Goal: Information Seeking & Learning: Check status

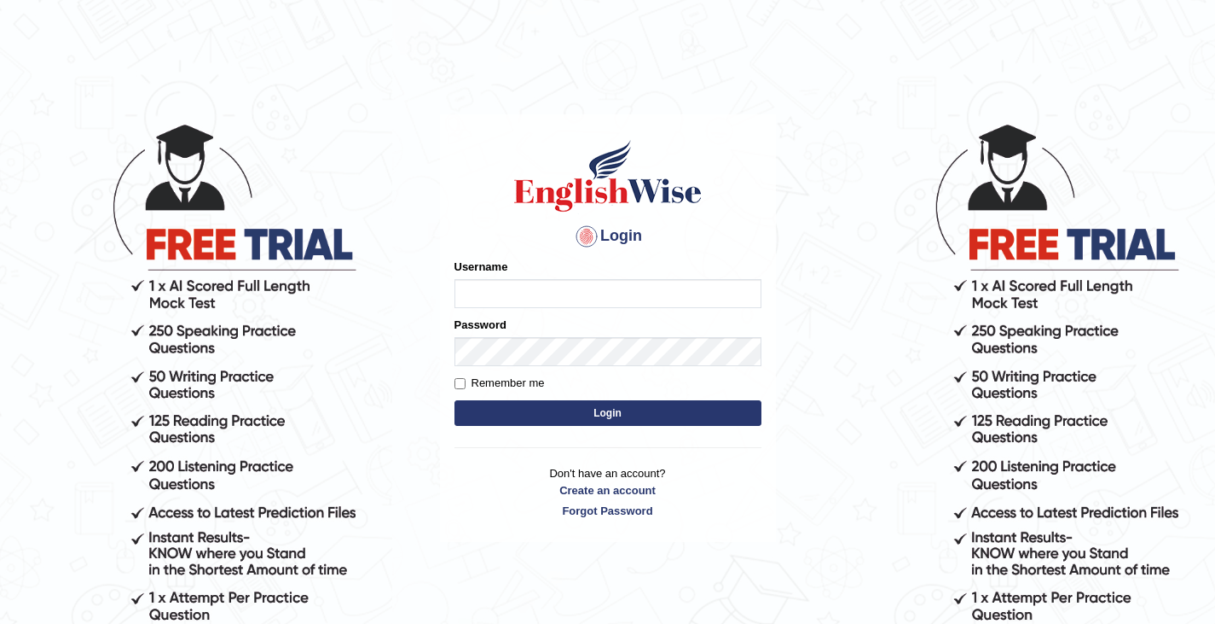
type input "0466609749"
click at [545, 416] on button "Login" at bounding box center [608, 413] width 307 height 26
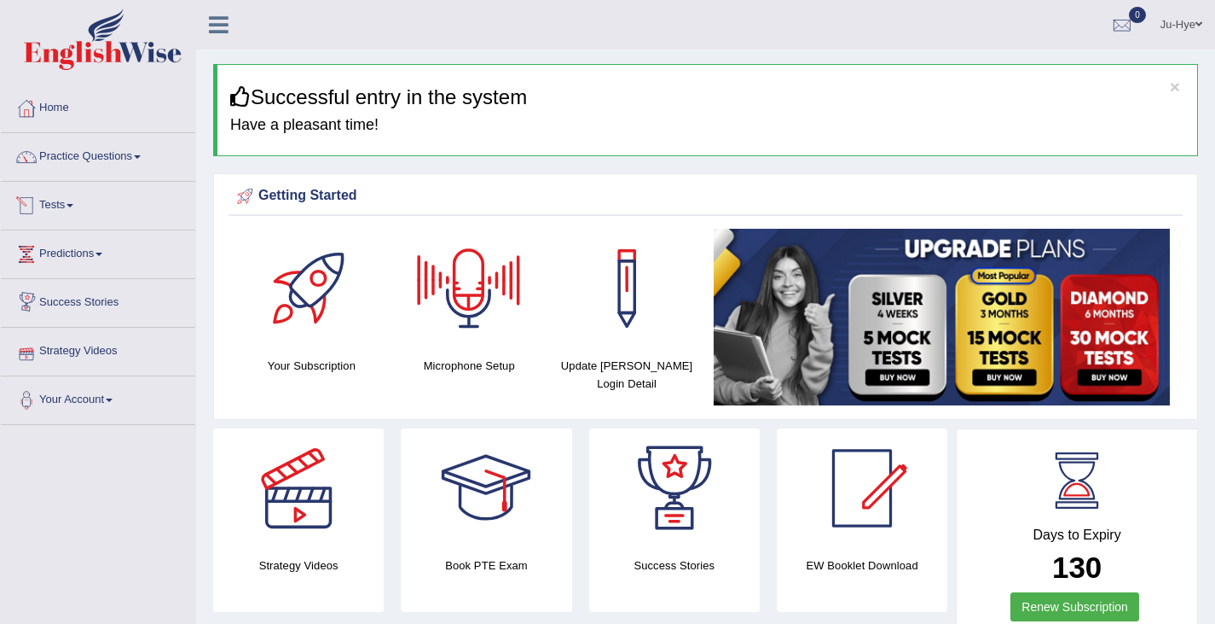
click at [101, 247] on link "Predictions" at bounding box center [98, 251] width 194 height 43
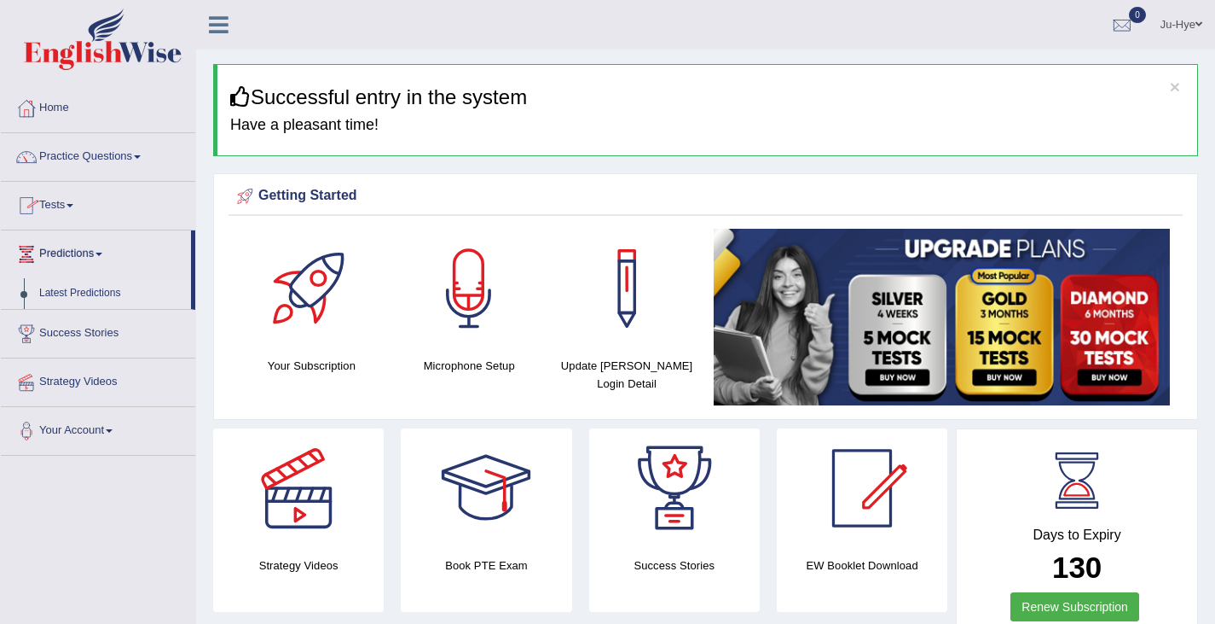
click at [102, 287] on link "Latest Predictions" at bounding box center [112, 293] width 160 height 31
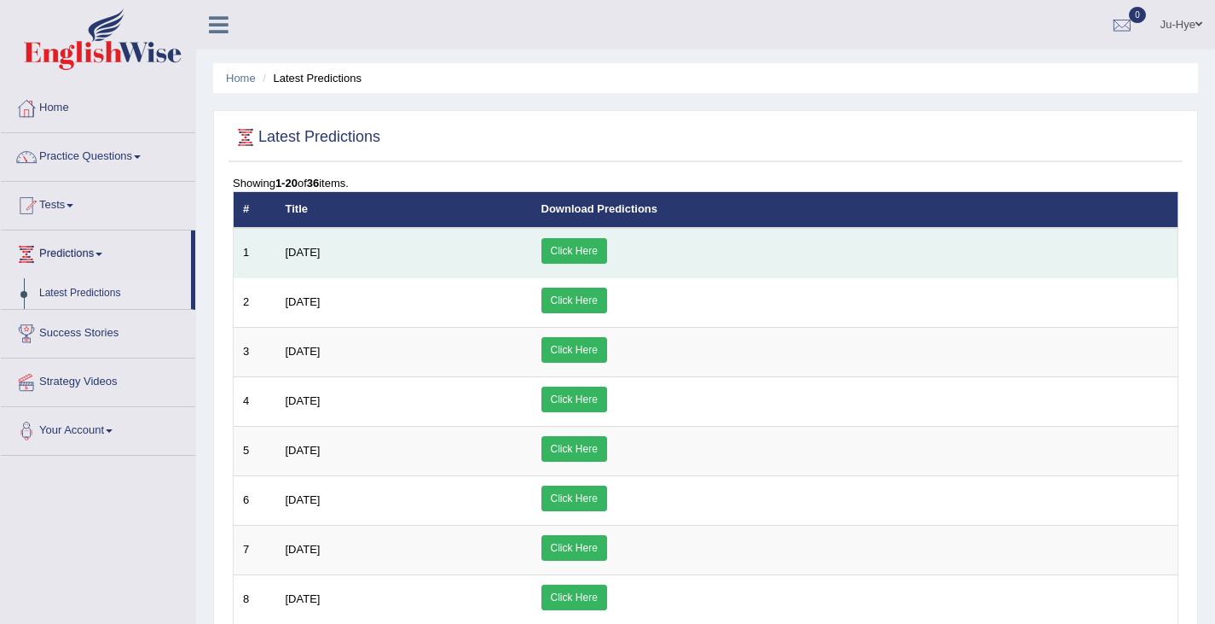
click at [607, 253] on link "Click Here" at bounding box center [575, 251] width 66 height 26
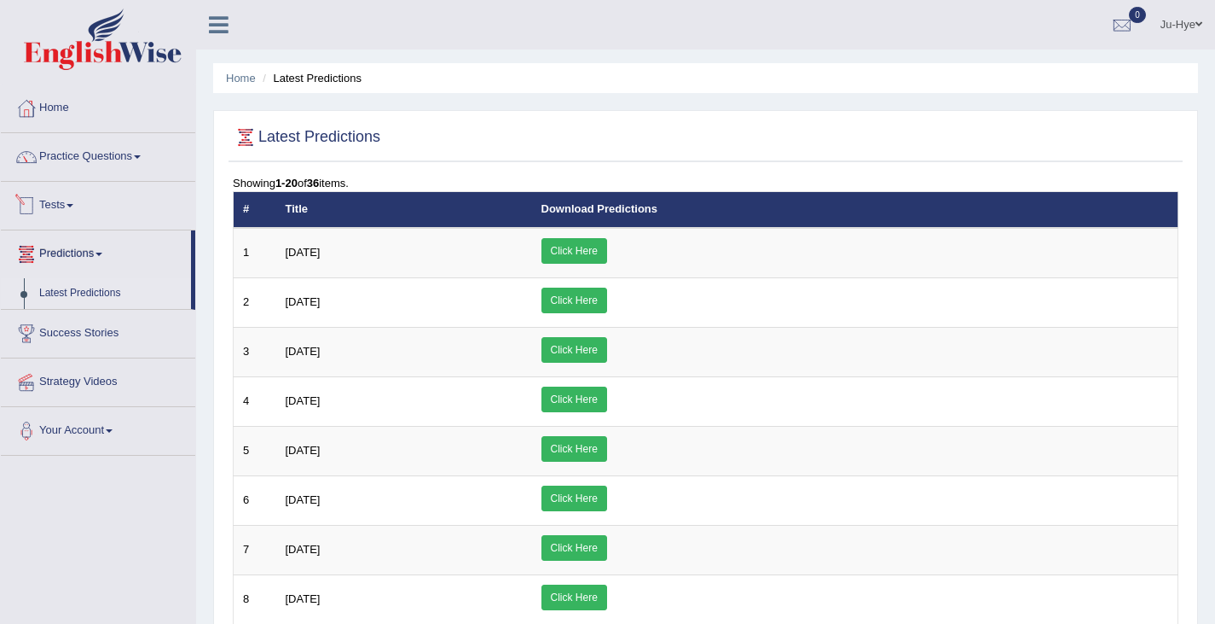
click at [70, 204] on link "Tests" at bounding box center [98, 203] width 194 height 43
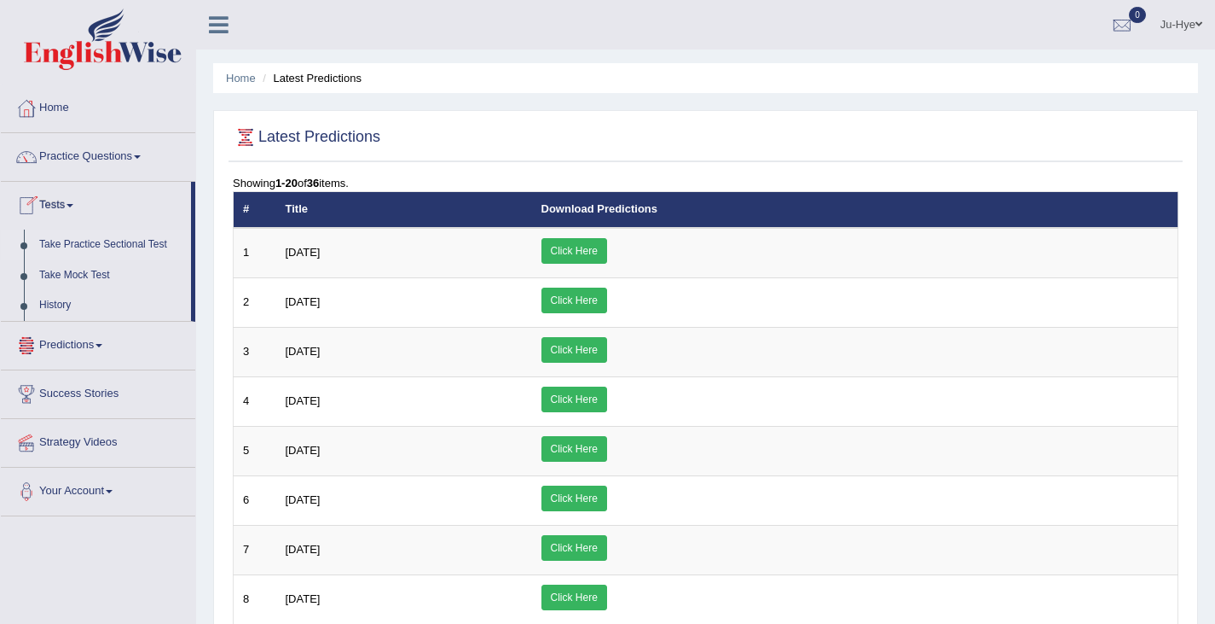
click at [75, 242] on link "Take Practice Sectional Test" at bounding box center [112, 244] width 160 height 31
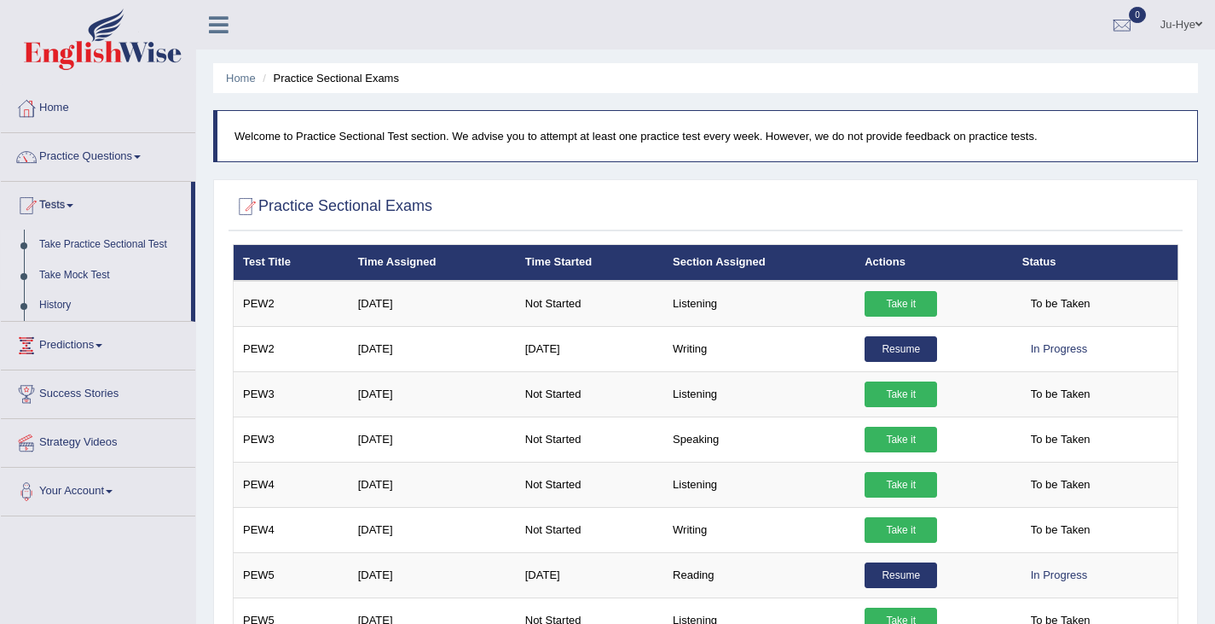
click at [71, 275] on link "Take Mock Test" at bounding box center [112, 275] width 160 height 31
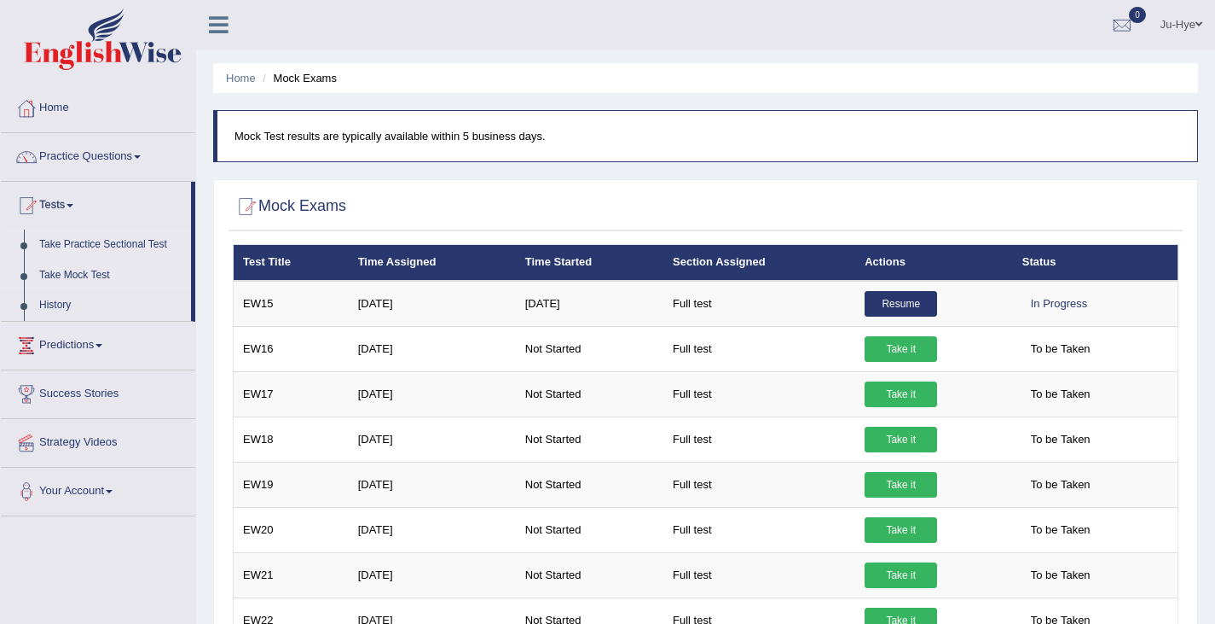
click at [97, 244] on link "Take Practice Sectional Test" at bounding box center [112, 244] width 160 height 31
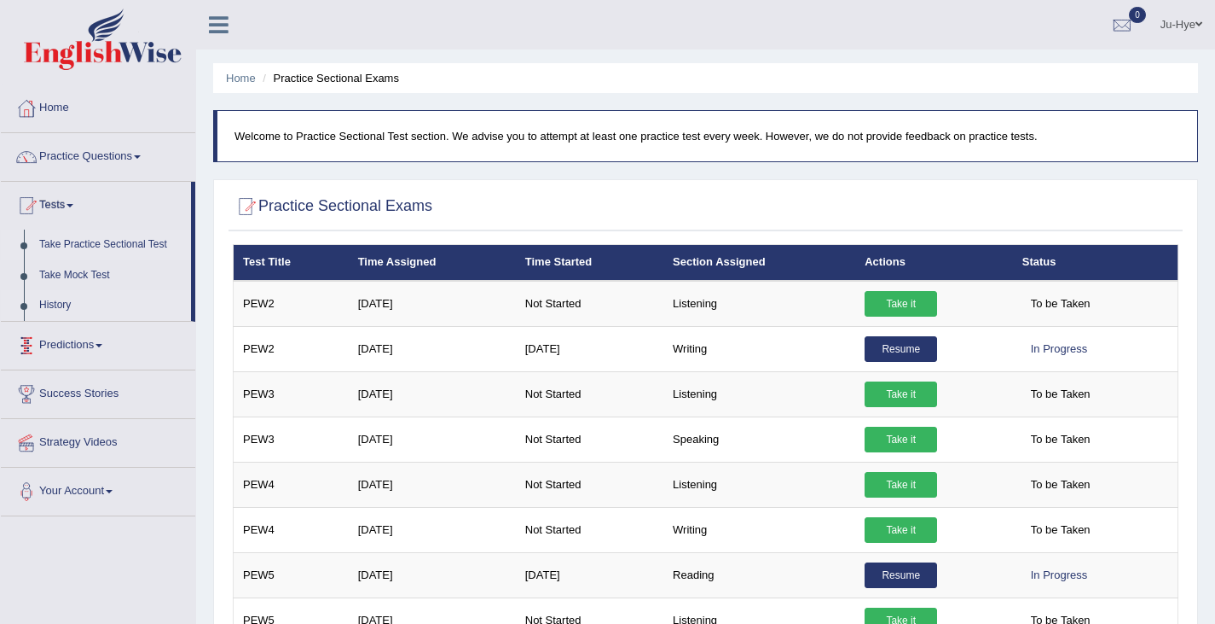
click at [75, 305] on link "History" at bounding box center [112, 305] width 160 height 31
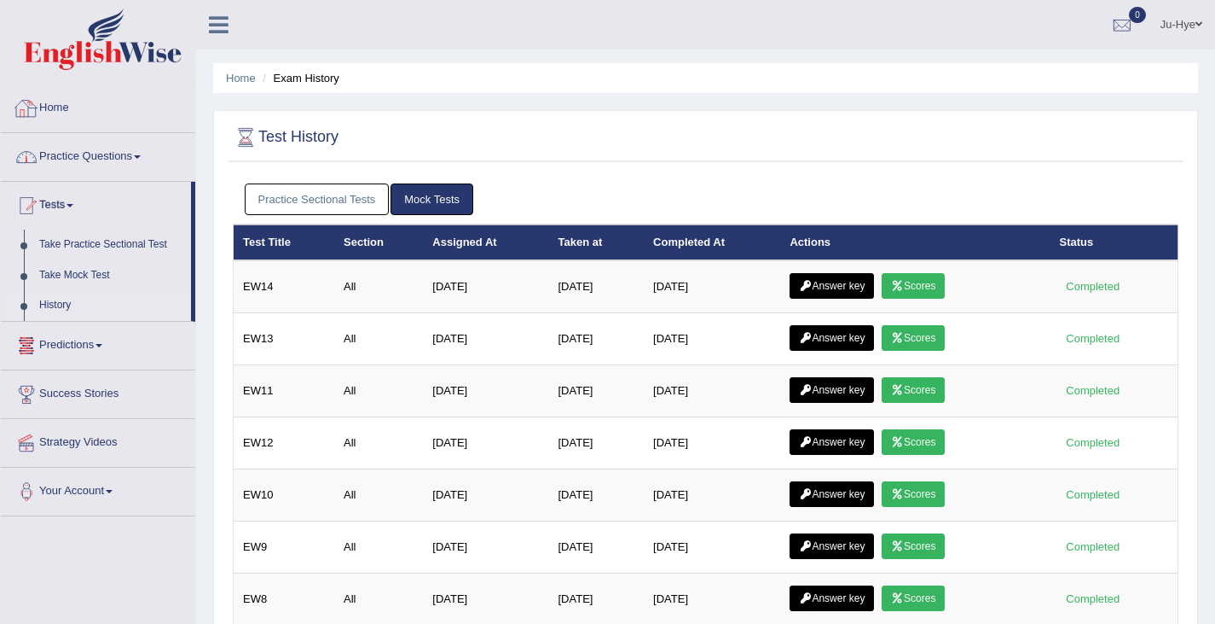
click at [83, 157] on link "Practice Questions" at bounding box center [98, 154] width 194 height 43
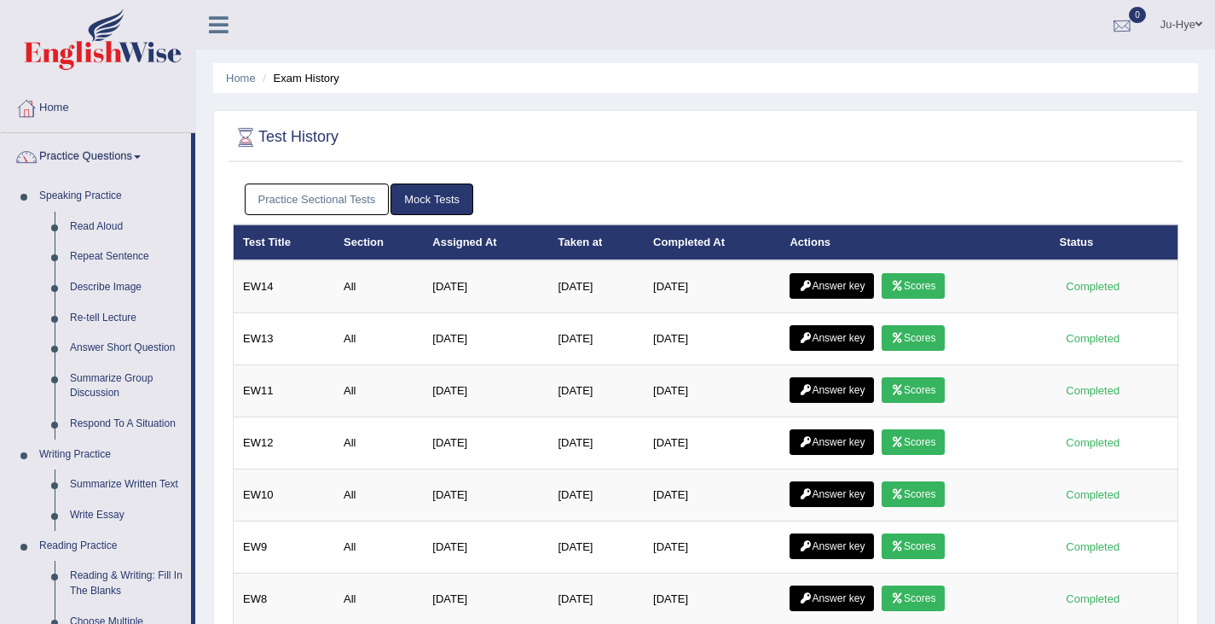
click at [1186, 14] on link "Ju-Hye" at bounding box center [1181, 22] width 67 height 44
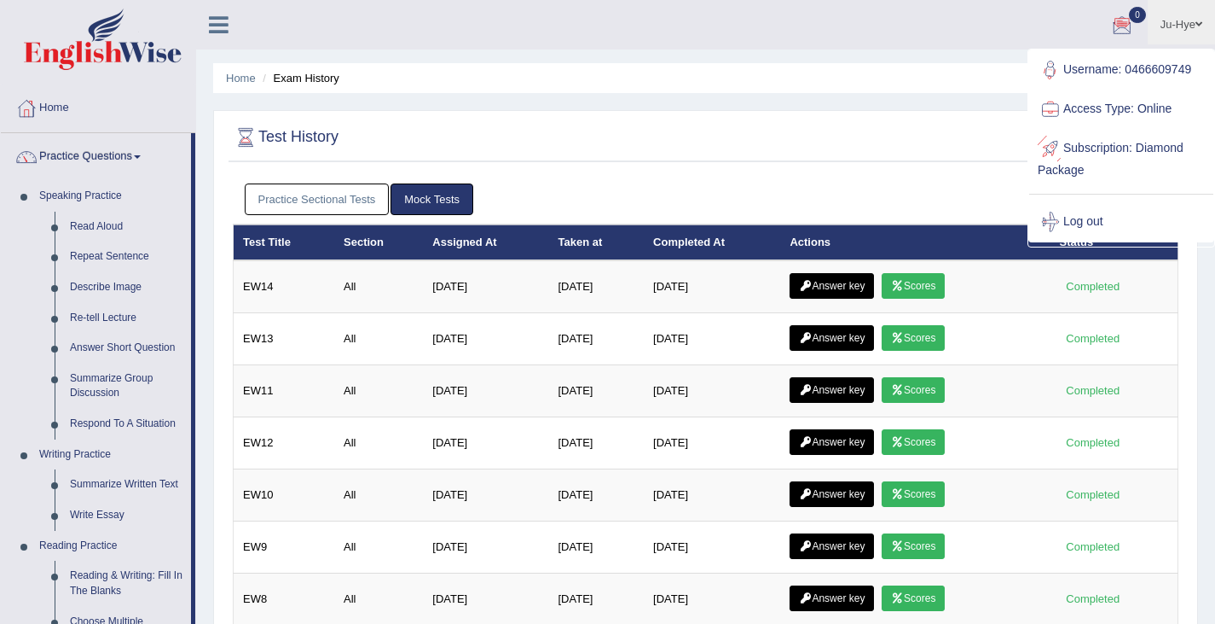
click at [1120, 154] on link "Subscription: Diamond Package" at bounding box center [1122, 157] width 184 height 57
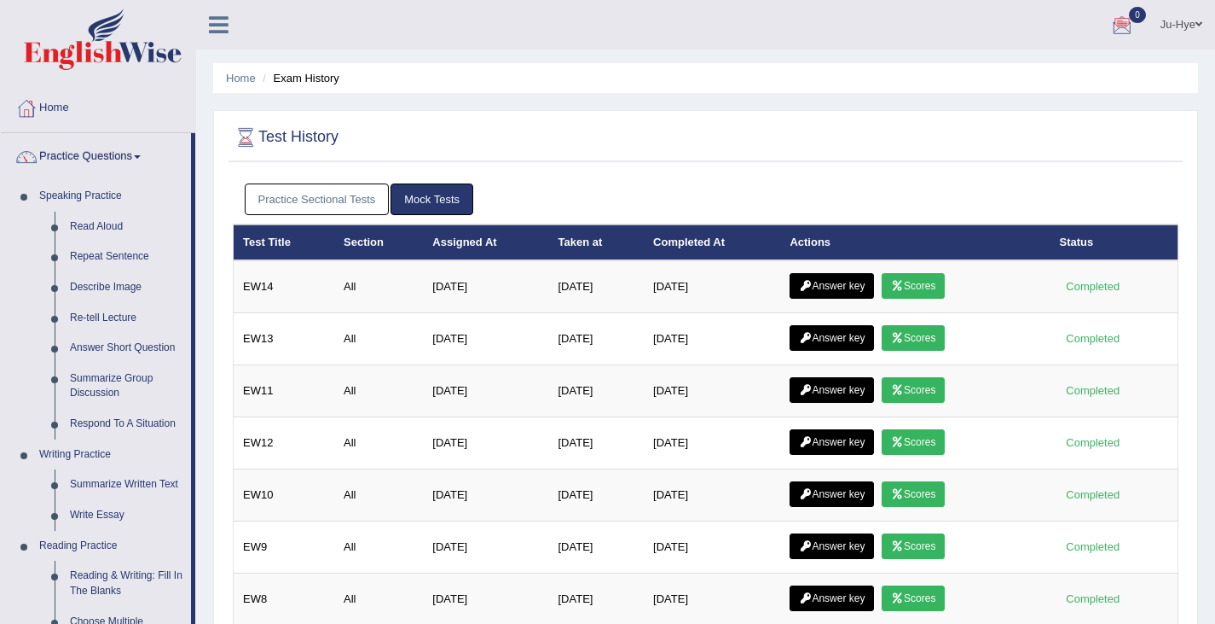
click at [1181, 20] on link "Ju-Hye" at bounding box center [1181, 22] width 67 height 44
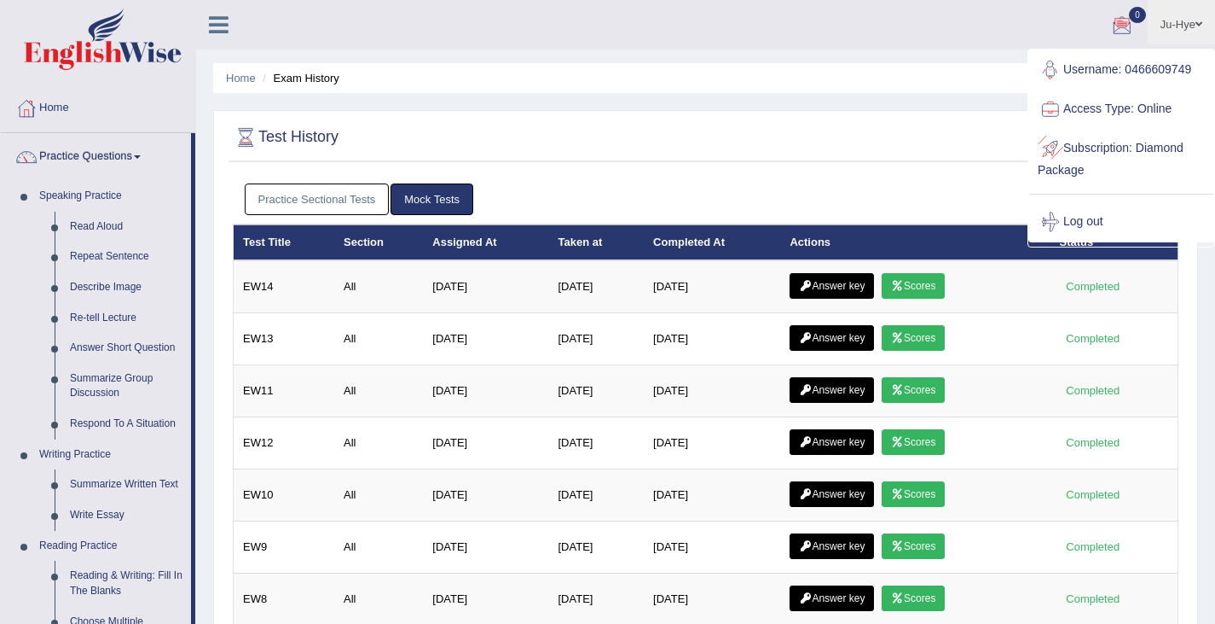
click at [1047, 147] on div at bounding box center [1051, 149] width 26 height 26
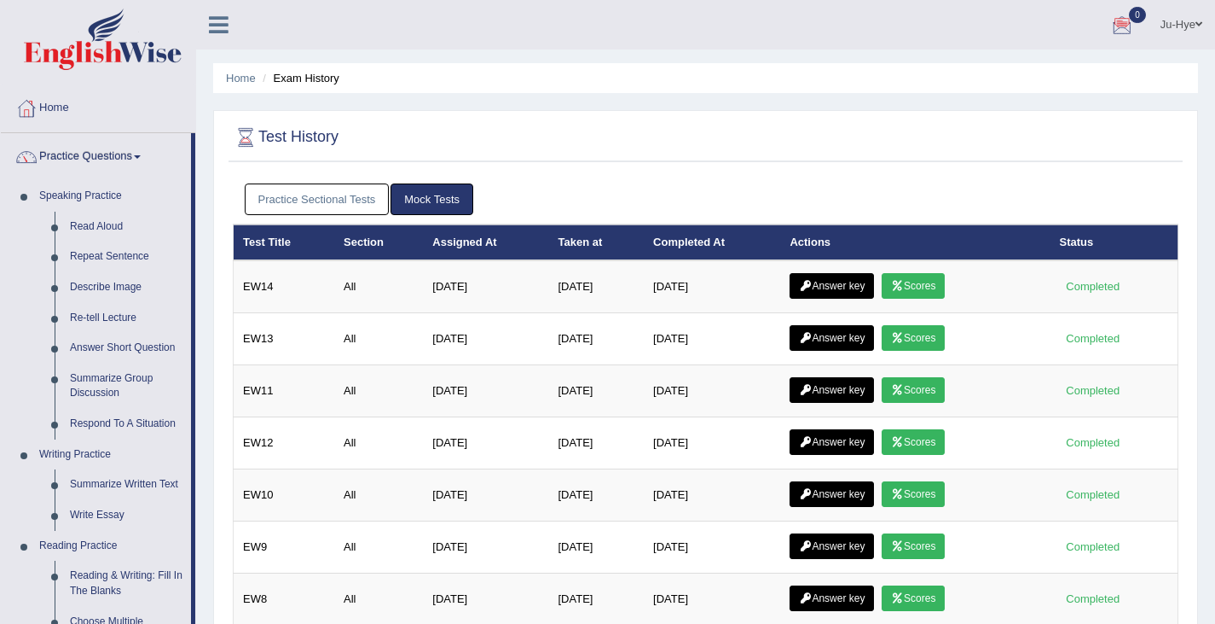
click at [1192, 21] on link "Ju-Hye" at bounding box center [1181, 22] width 67 height 44
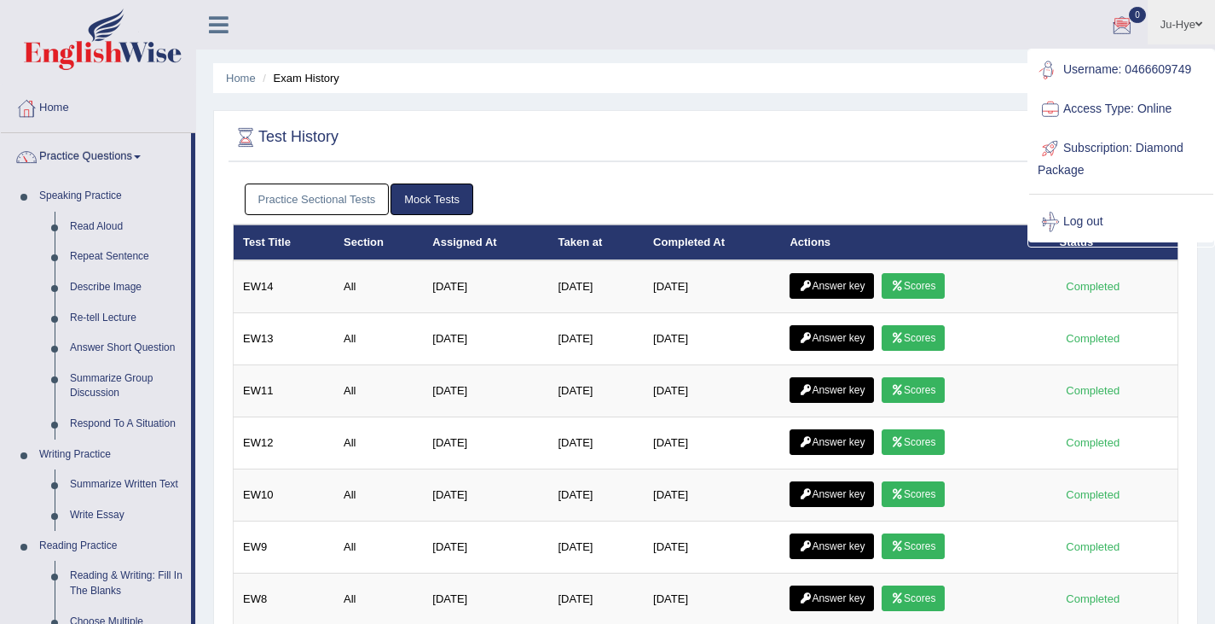
click at [1152, 103] on link "Access Type: Online" at bounding box center [1122, 109] width 184 height 39
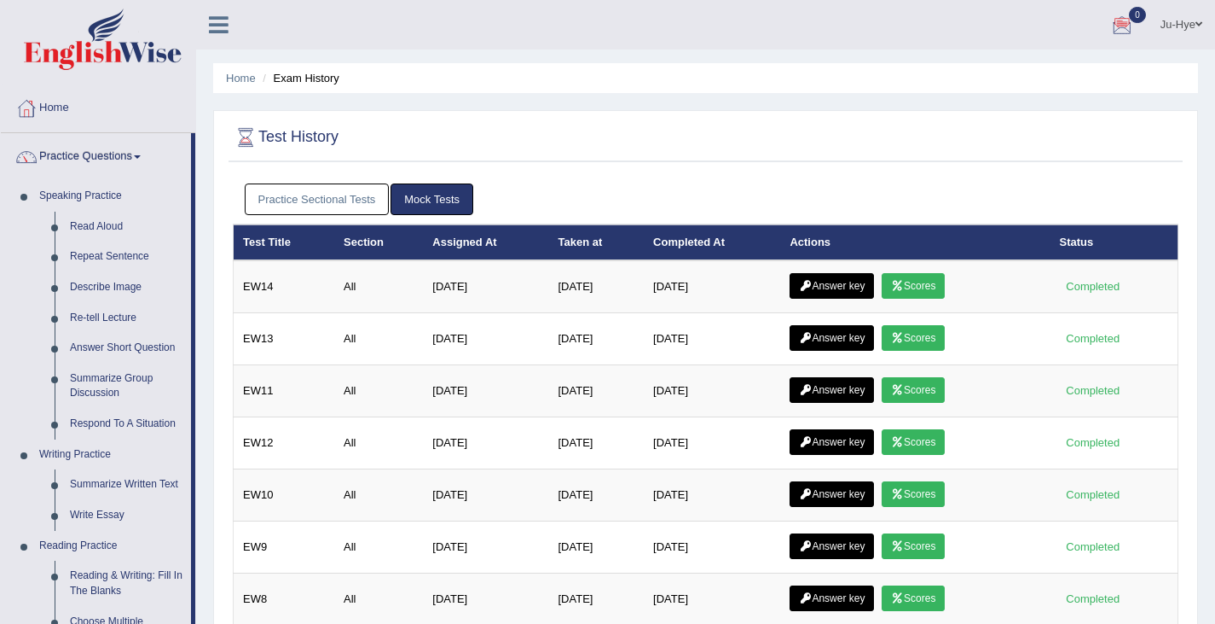
click at [1179, 34] on link "Ju-Hye" at bounding box center [1181, 22] width 67 height 44
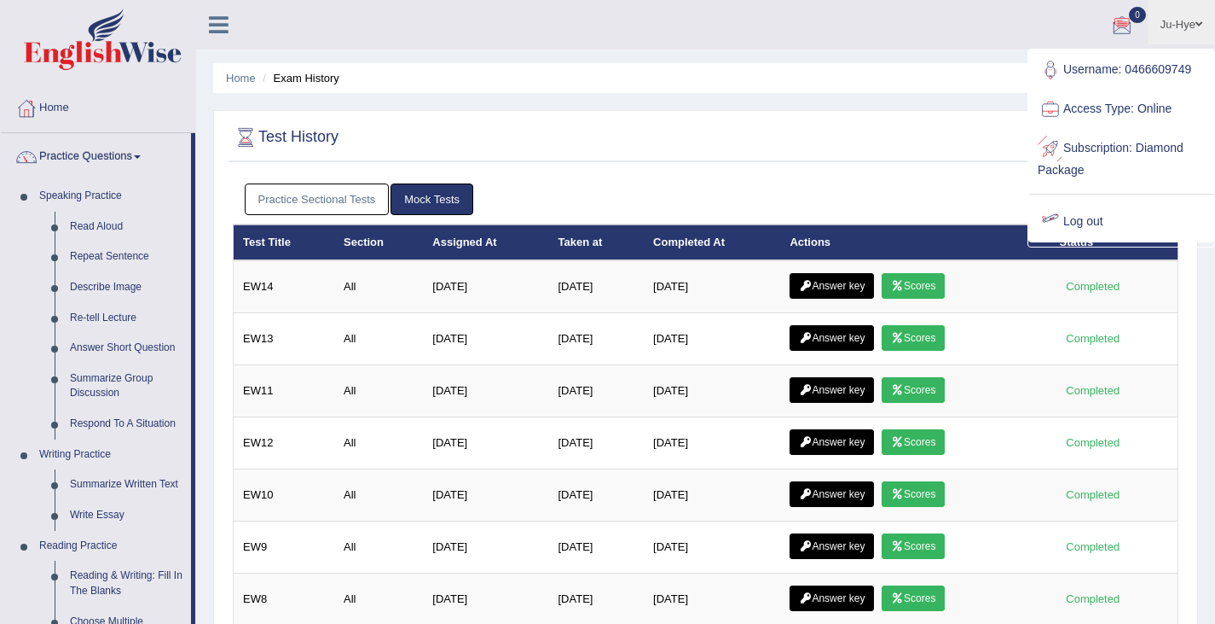
click at [582, 138] on div at bounding box center [706, 137] width 946 height 35
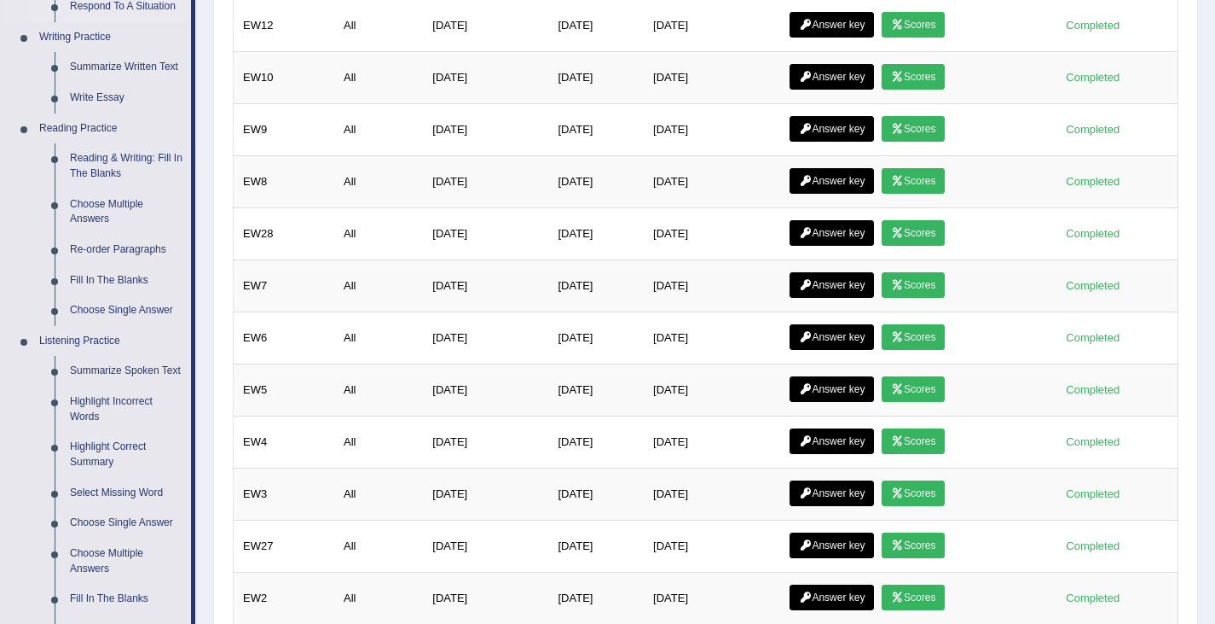
scroll to position [713, 0]
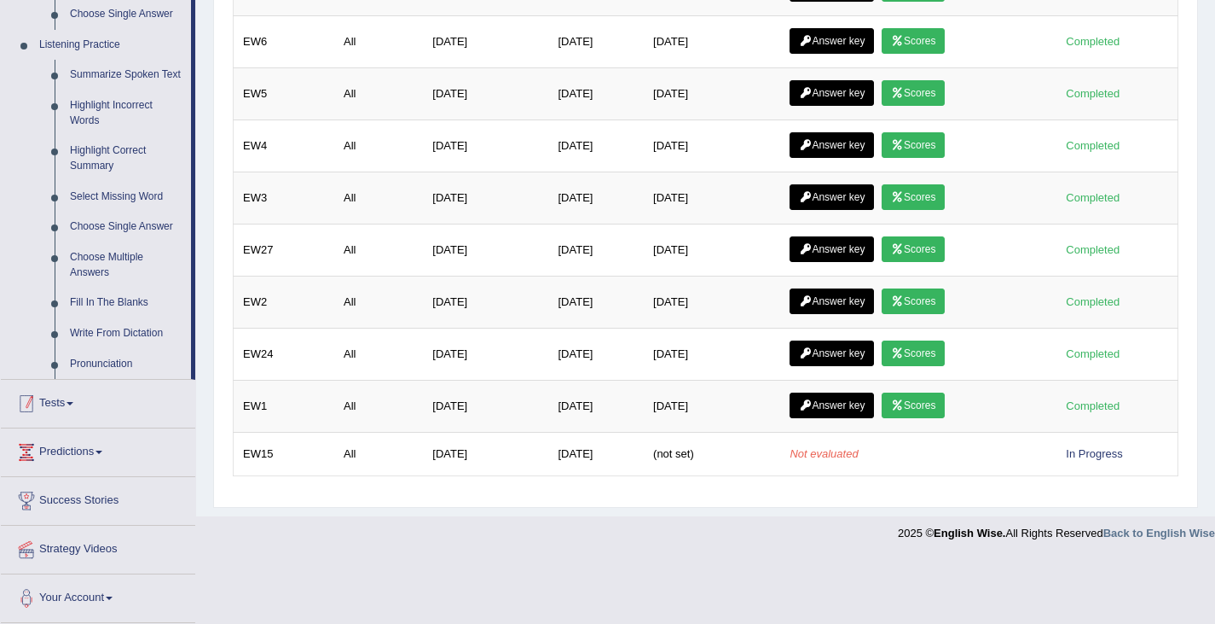
click at [69, 408] on link "Tests" at bounding box center [98, 401] width 194 height 43
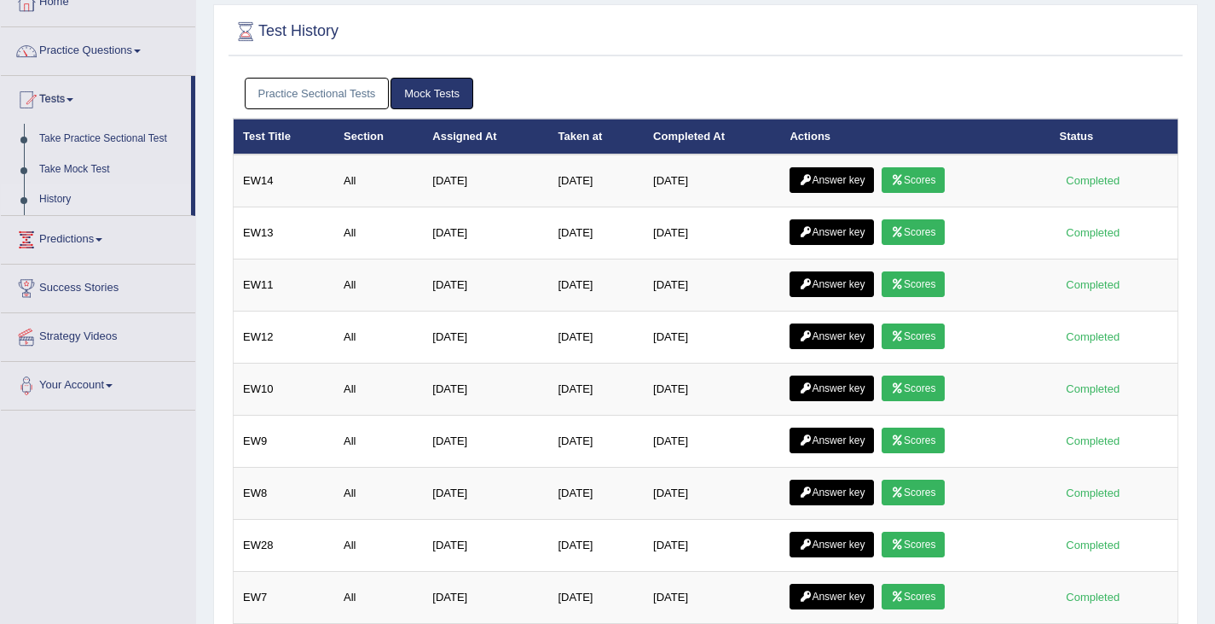
scroll to position [0, 0]
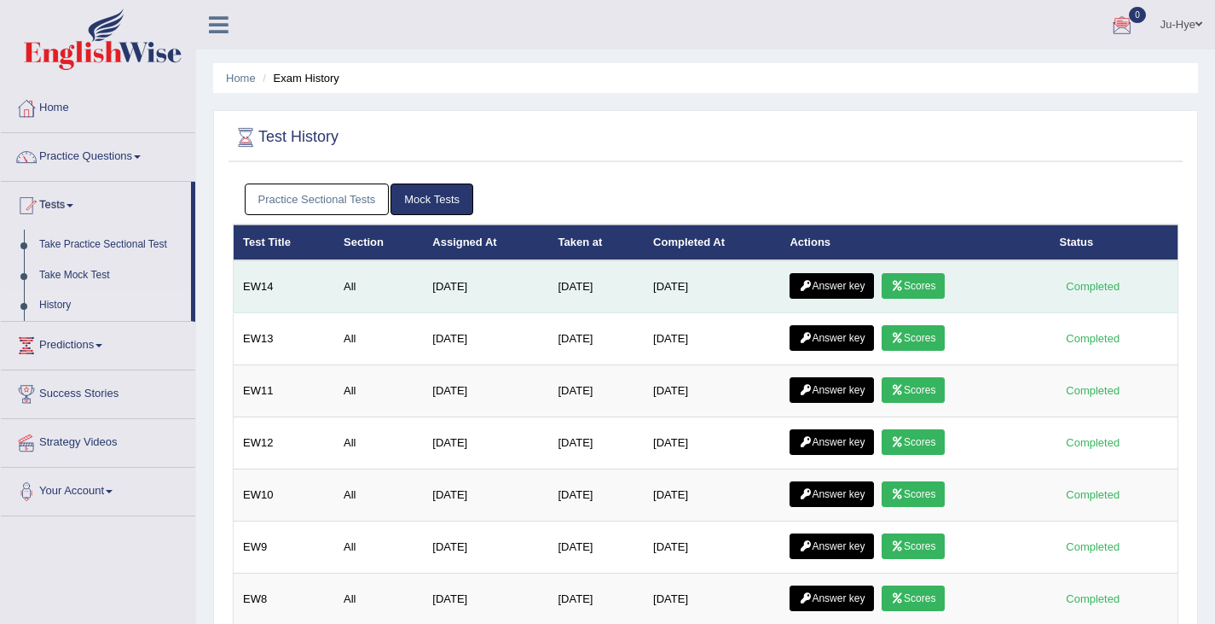
click at [819, 279] on link "Answer key" at bounding box center [832, 286] width 84 height 26
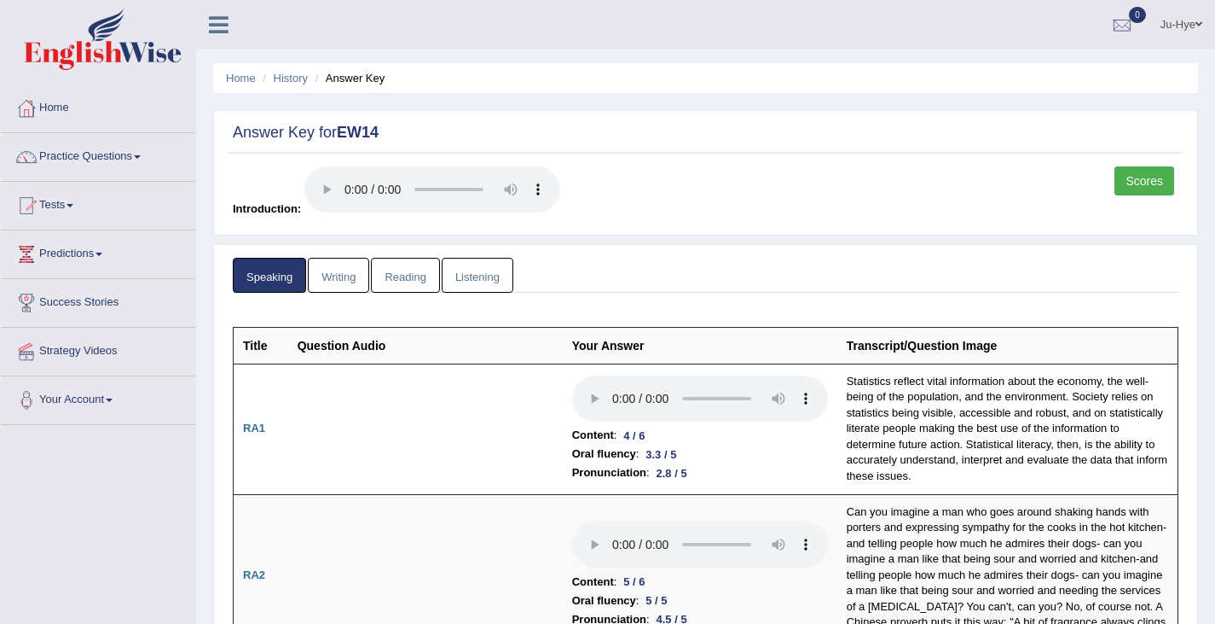
click at [343, 274] on link "Writing" at bounding box center [338, 275] width 61 height 35
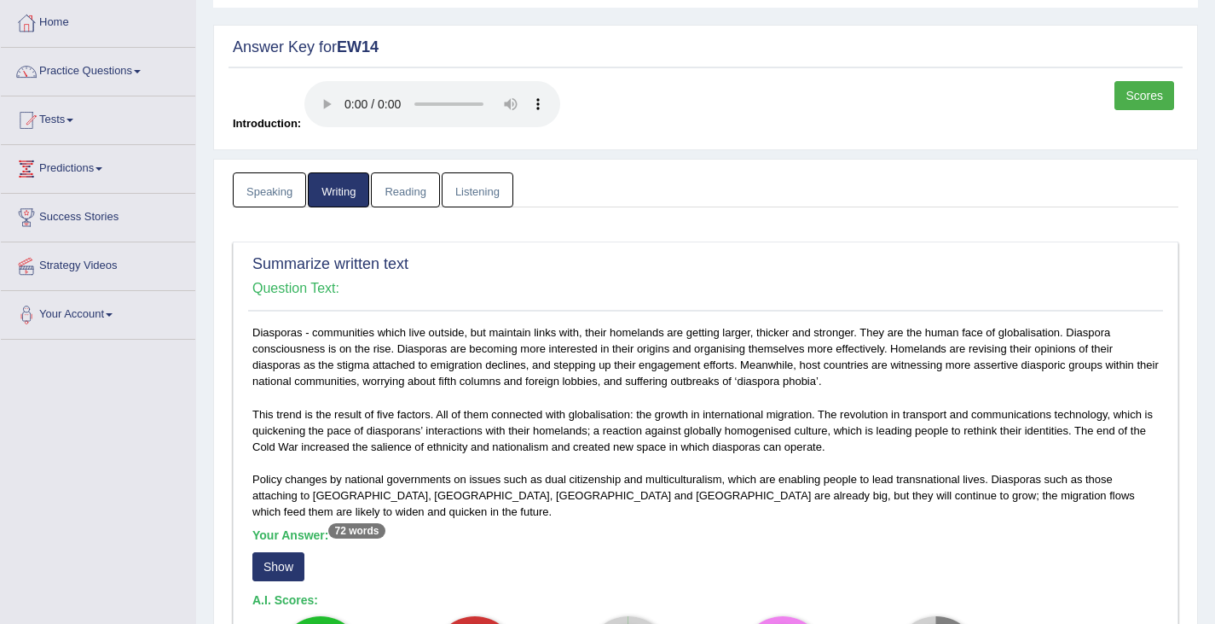
scroll to position [6, 0]
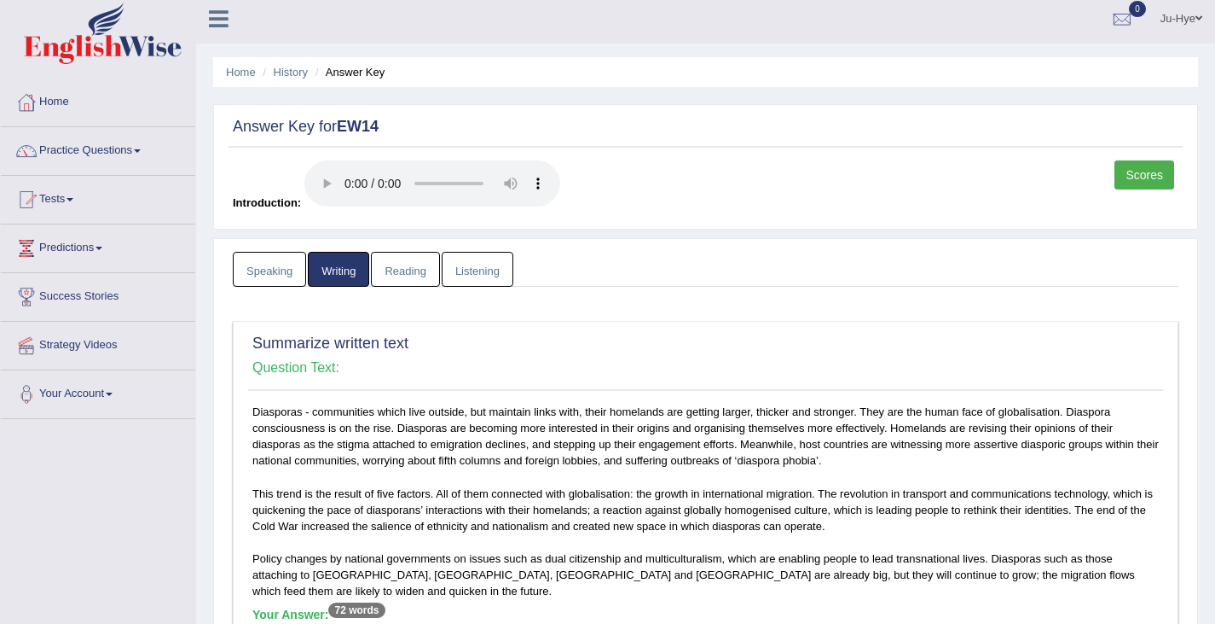
click at [421, 261] on link "Reading" at bounding box center [405, 269] width 68 height 35
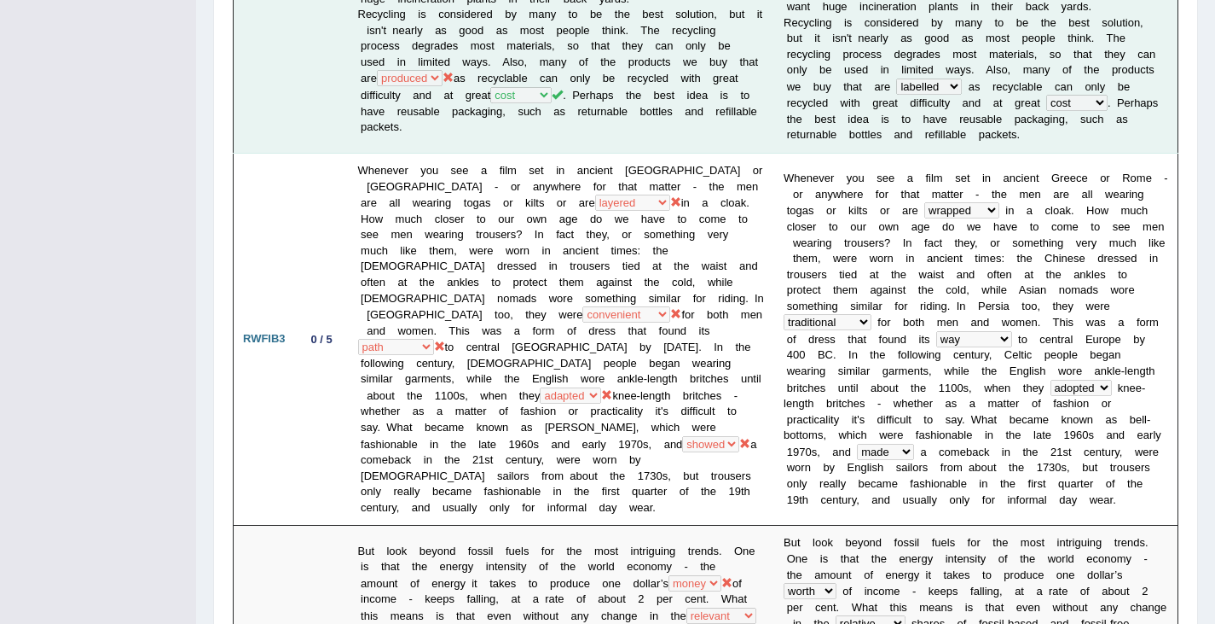
scroll to position [750, 0]
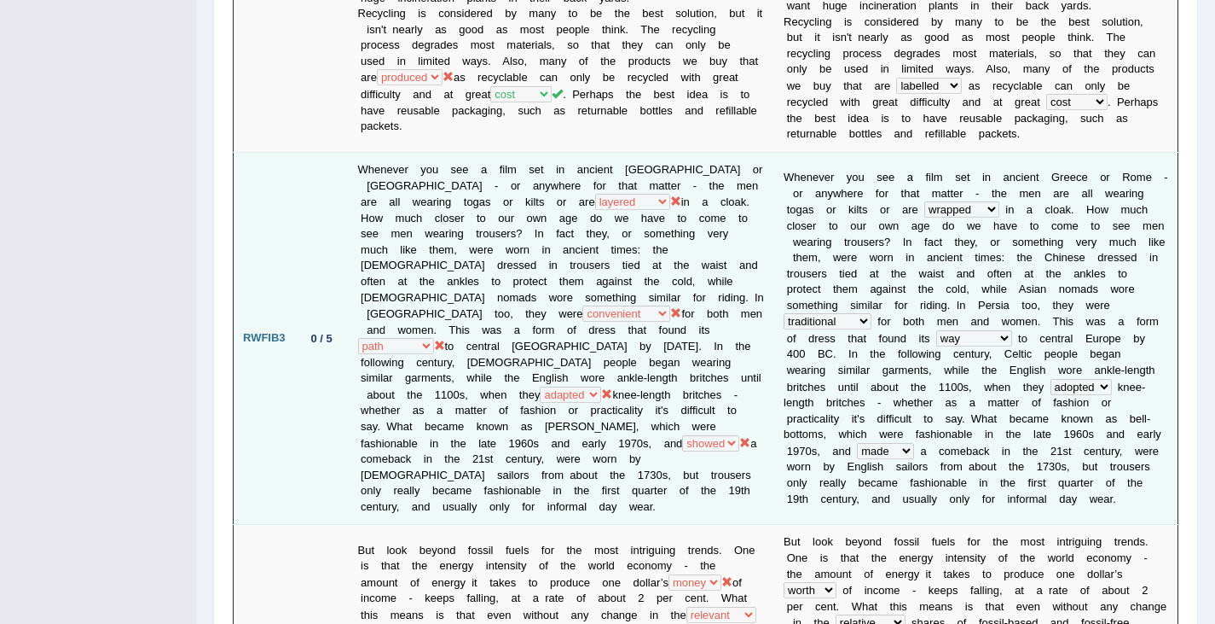
click at [890, 236] on tr "RWFIB3 0 / 5 Whenever you see a film set in ancient Greece or Rome - or anywher…" at bounding box center [706, 339] width 945 height 372
click at [495, 321] on td "Whenever you see a film set in ancient Greece or Rome - or anywhere for that ma…" at bounding box center [562, 339] width 426 height 372
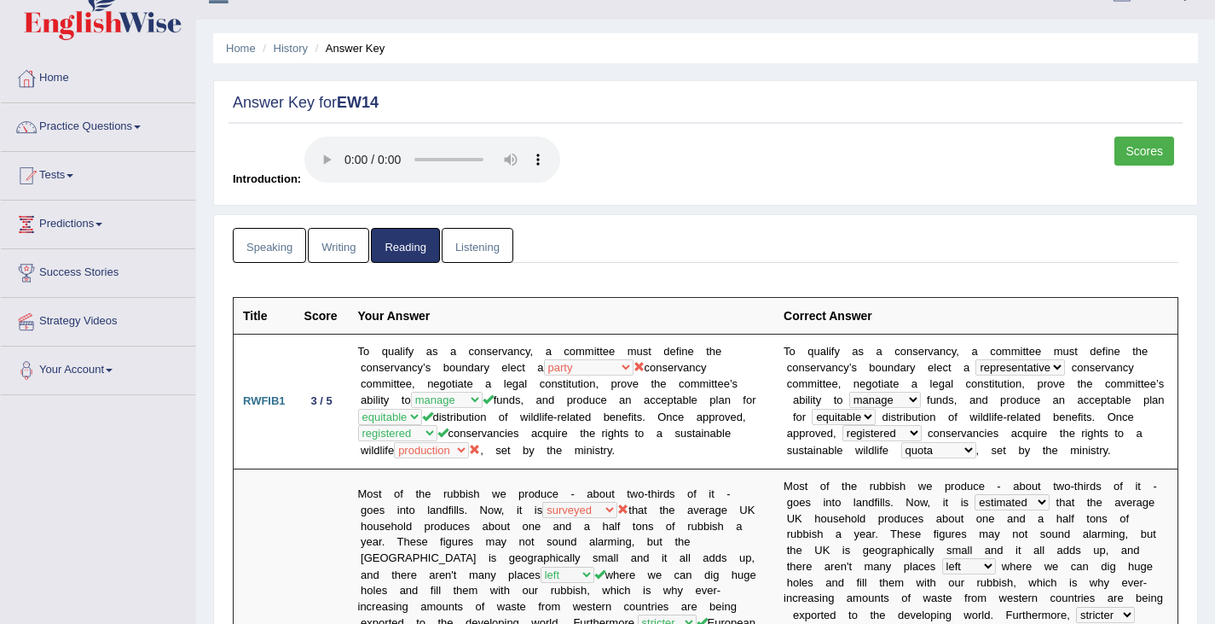
scroll to position [0, 0]
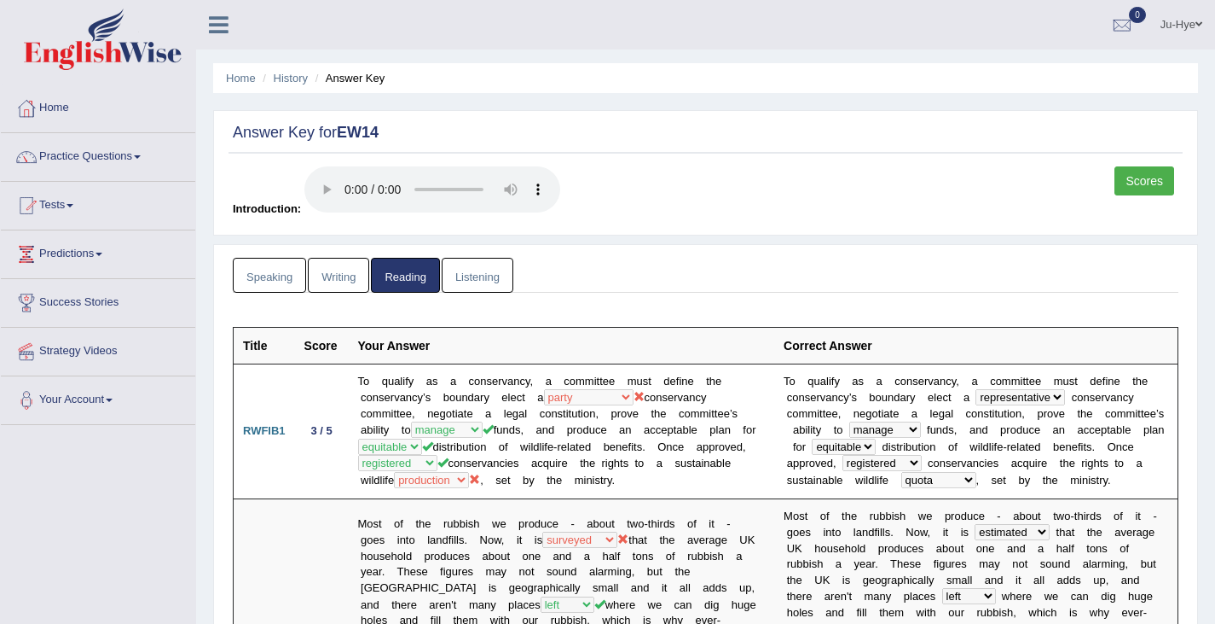
click at [157, 258] on link "Predictions" at bounding box center [98, 251] width 194 height 43
